Goal: Check status: Check status

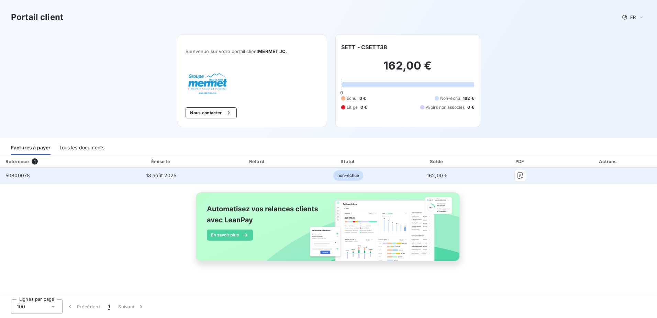
click at [26, 177] on span "50800078" at bounding box center [18, 175] width 24 height 6
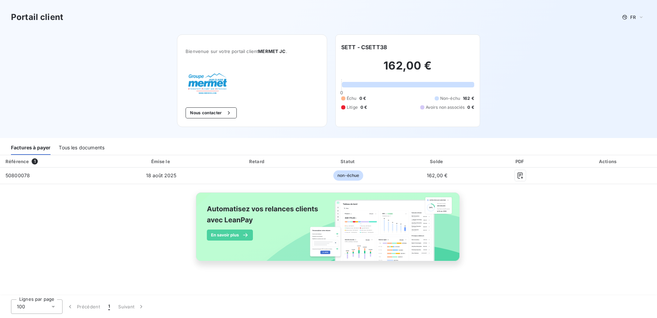
click at [86, 148] on div "Tous les documents" at bounding box center [82, 147] width 46 height 14
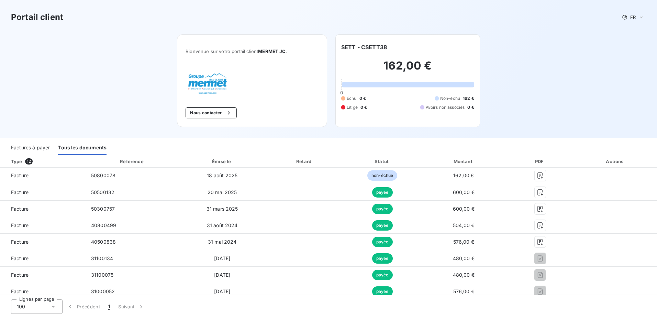
click at [28, 149] on div "Factures à payer" at bounding box center [30, 147] width 39 height 14
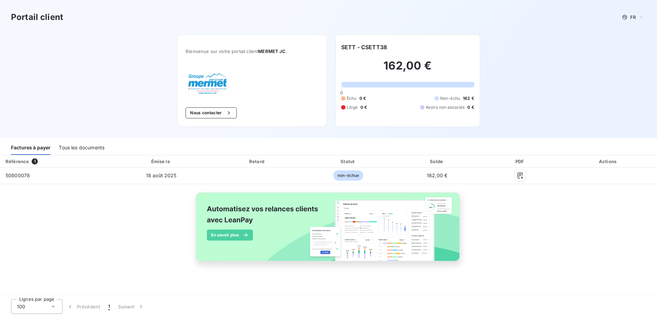
click at [81, 153] on div "Tous les documents" at bounding box center [82, 147] width 46 height 14
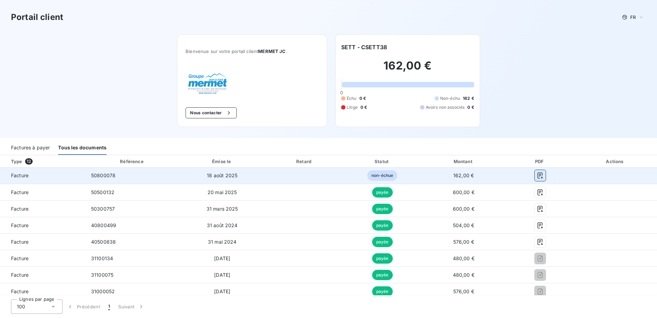
click at [539, 174] on icon "button" at bounding box center [540, 175] width 7 height 7
click at [458, 176] on span "162,00 €" at bounding box center [464, 175] width 21 height 6
click at [207, 178] on span "18 août 2025" at bounding box center [222, 175] width 31 height 6
drag, startPoint x: 109, startPoint y: 177, endPoint x: 100, endPoint y: 177, distance: 9.6
click at [109, 177] on span "50800078" at bounding box center [103, 175] width 24 height 6
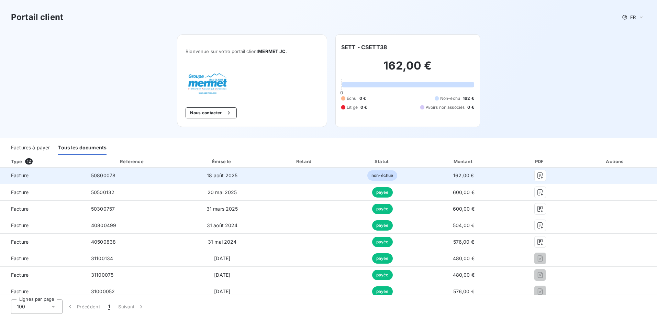
click at [20, 174] on span "Facture" at bounding box center [43, 175] width 75 height 7
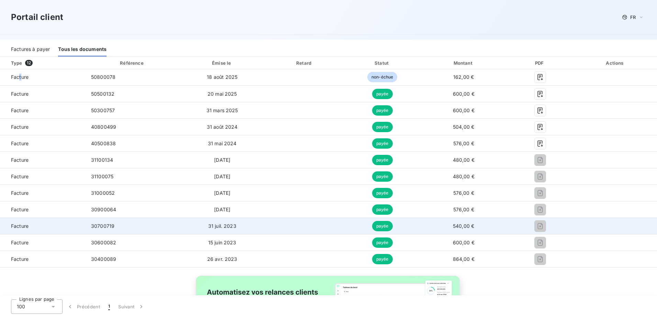
scroll to position [25, 0]
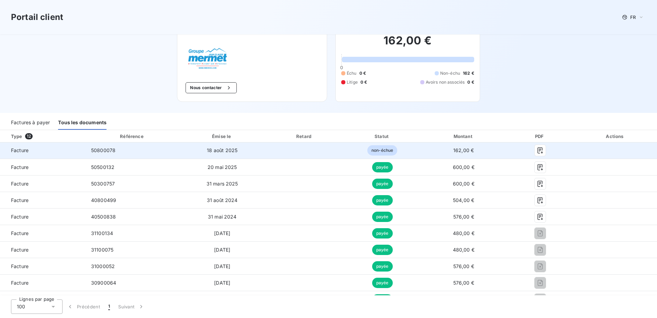
click at [381, 150] on span "non-échue" at bounding box center [383, 150] width 30 height 10
click at [538, 150] on icon "button" at bounding box center [540, 151] width 5 height 6
